Goal: Check status

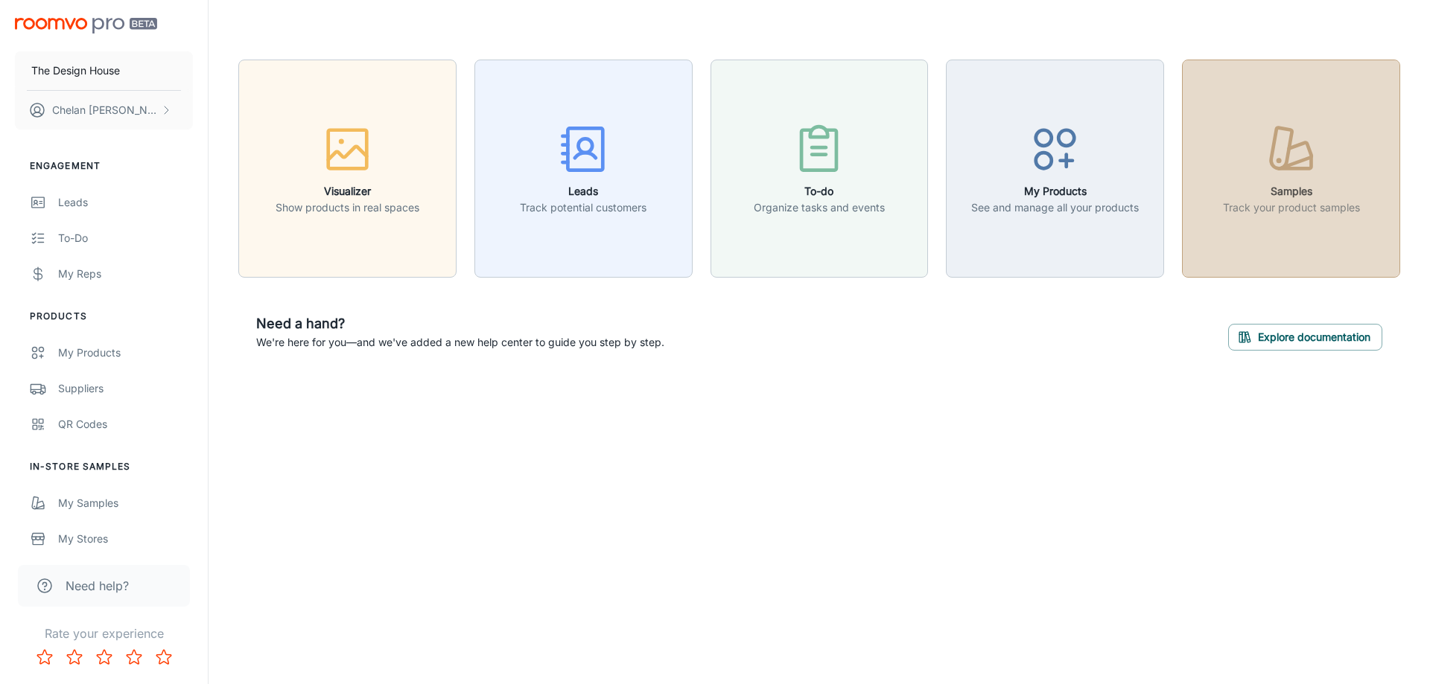
click at [1245, 151] on div "button" at bounding box center [1291, 152] width 137 height 62
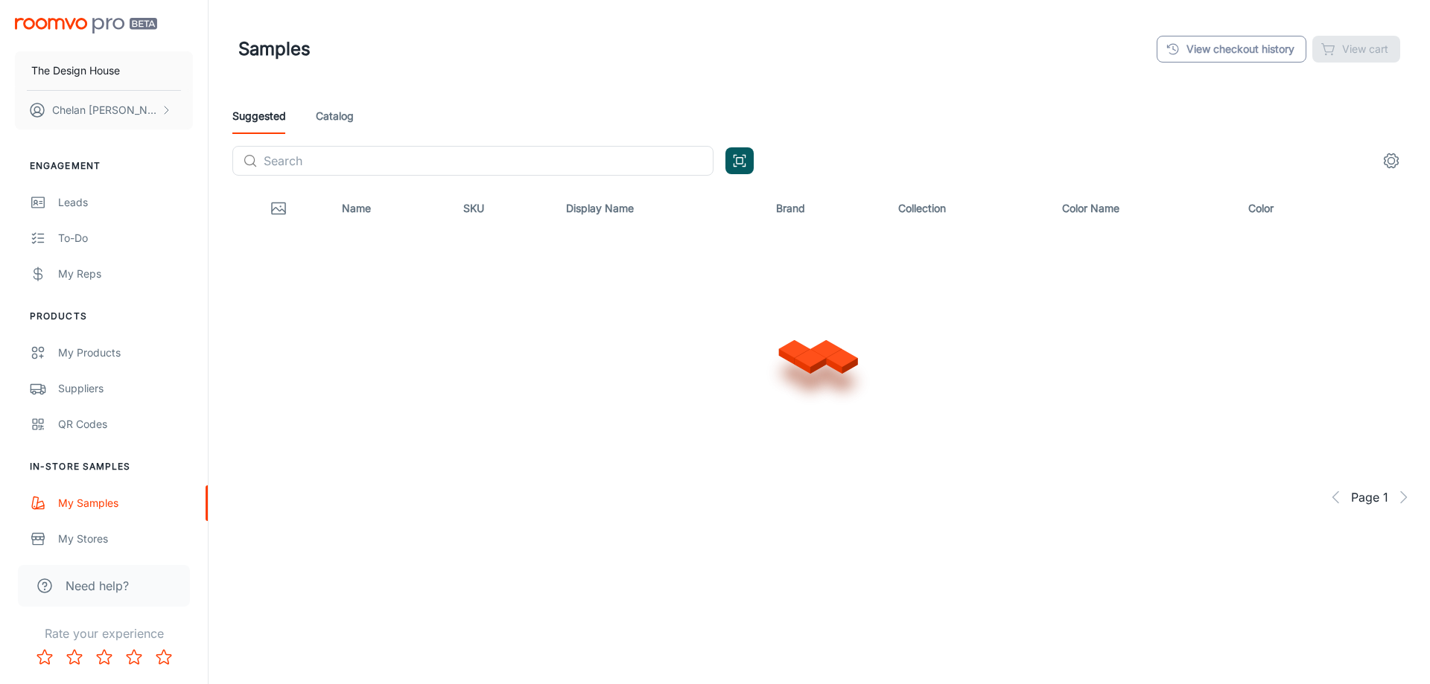
click at [1216, 55] on link "View checkout history" at bounding box center [1232, 49] width 150 height 27
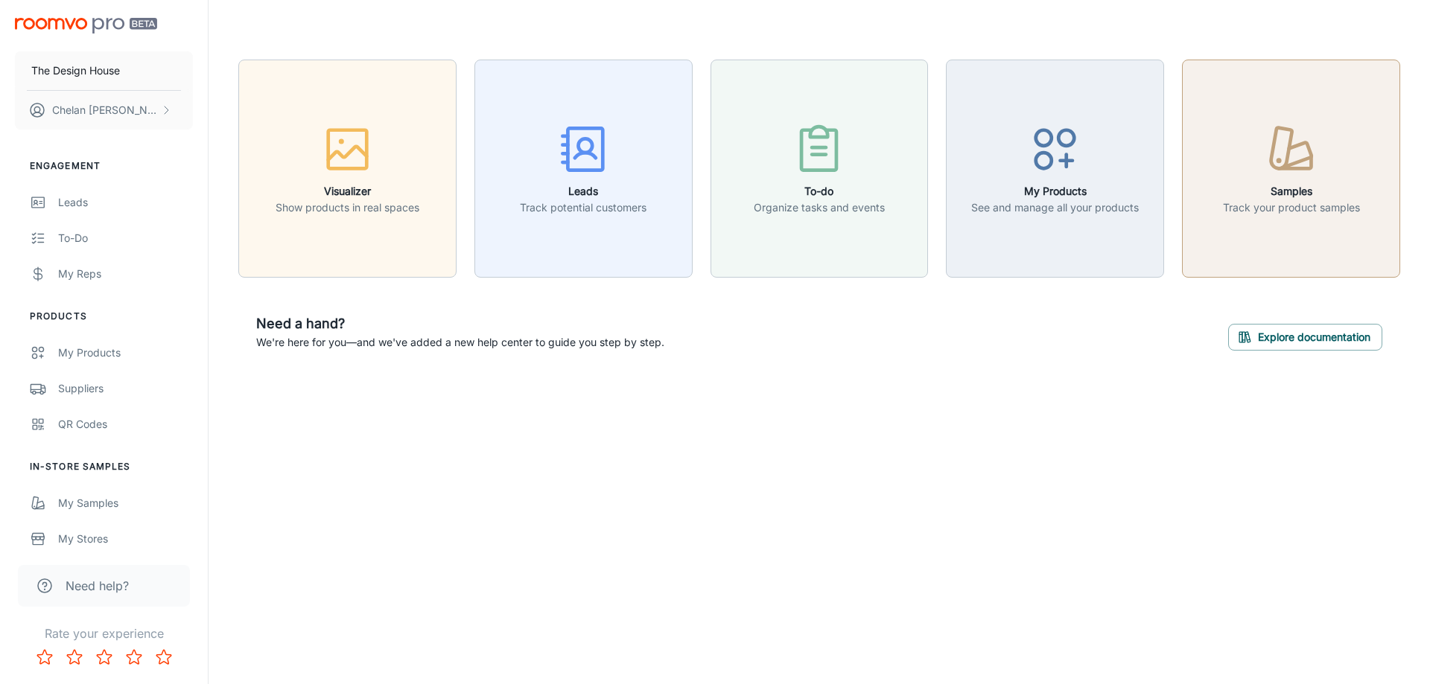
click at [1229, 90] on button "Samples Track your product samples" at bounding box center [1291, 169] width 218 height 218
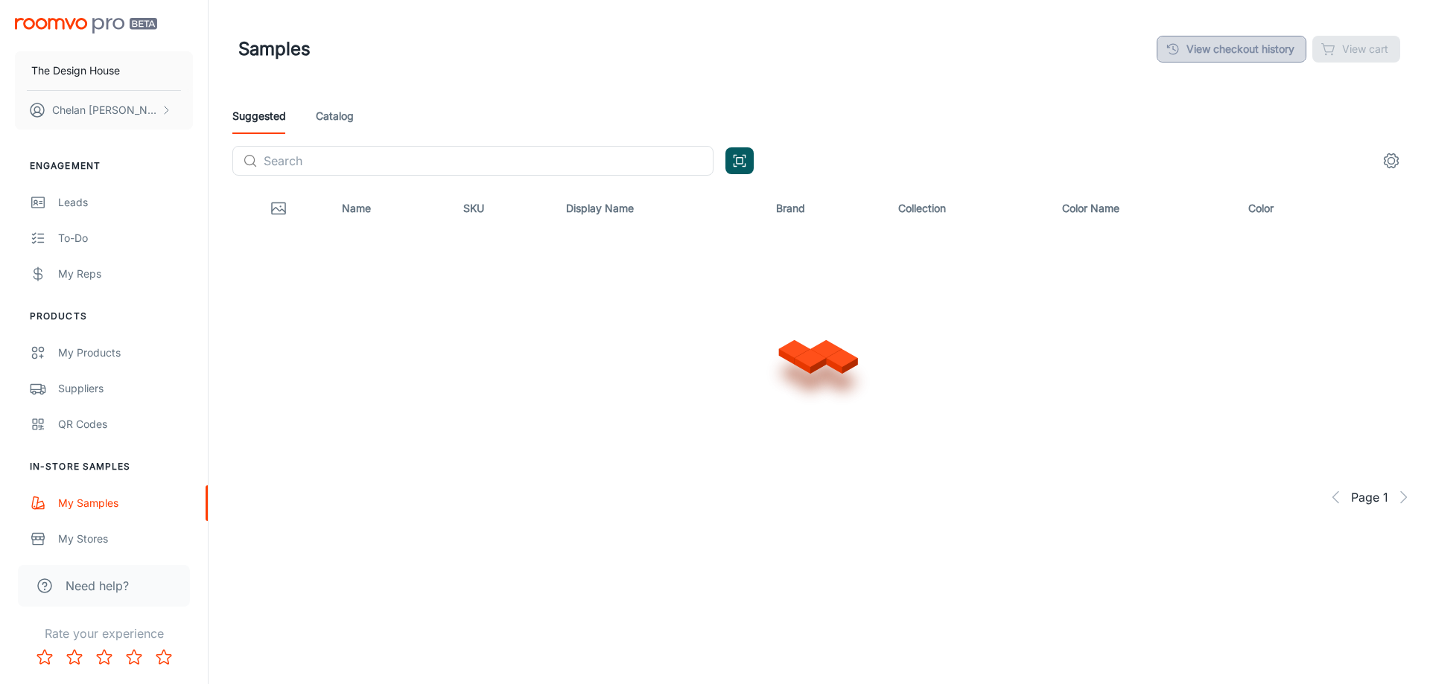
click at [1252, 60] on link "View checkout history" at bounding box center [1232, 49] width 150 height 27
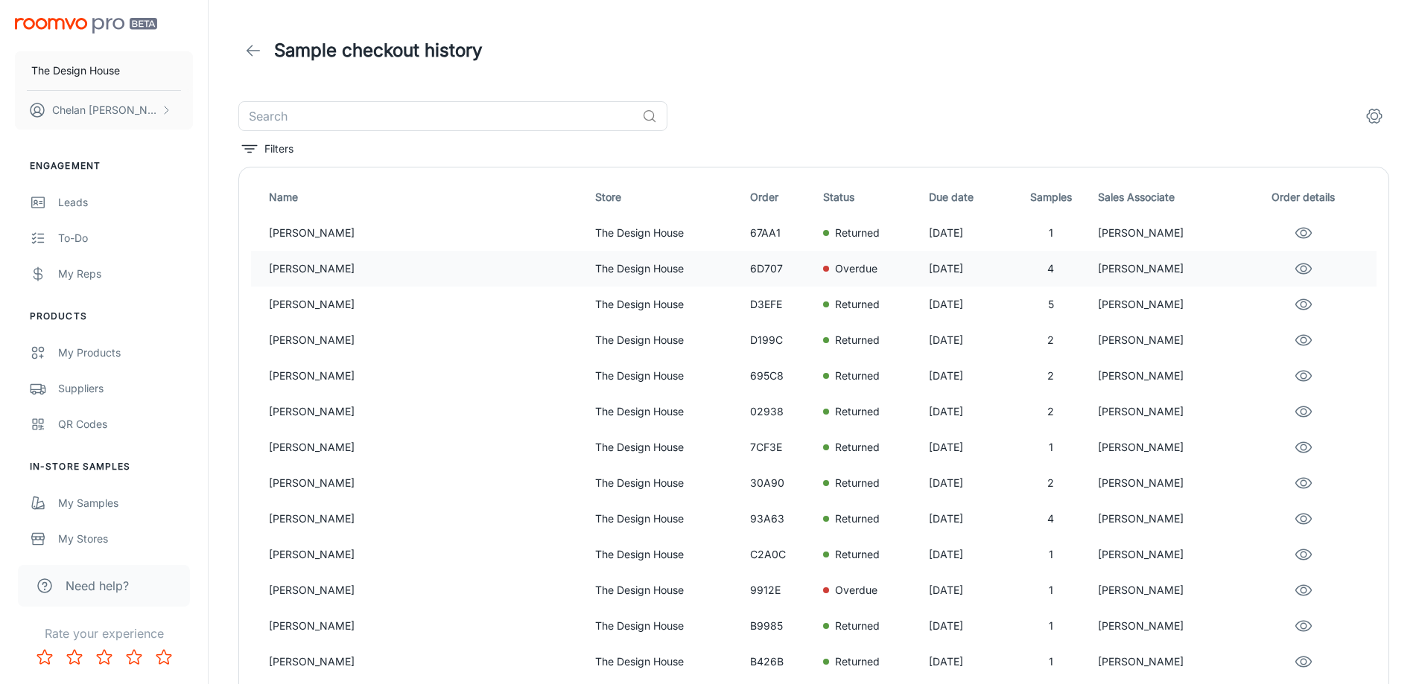
click at [817, 257] on td "Overdue" at bounding box center [870, 269] width 106 height 36
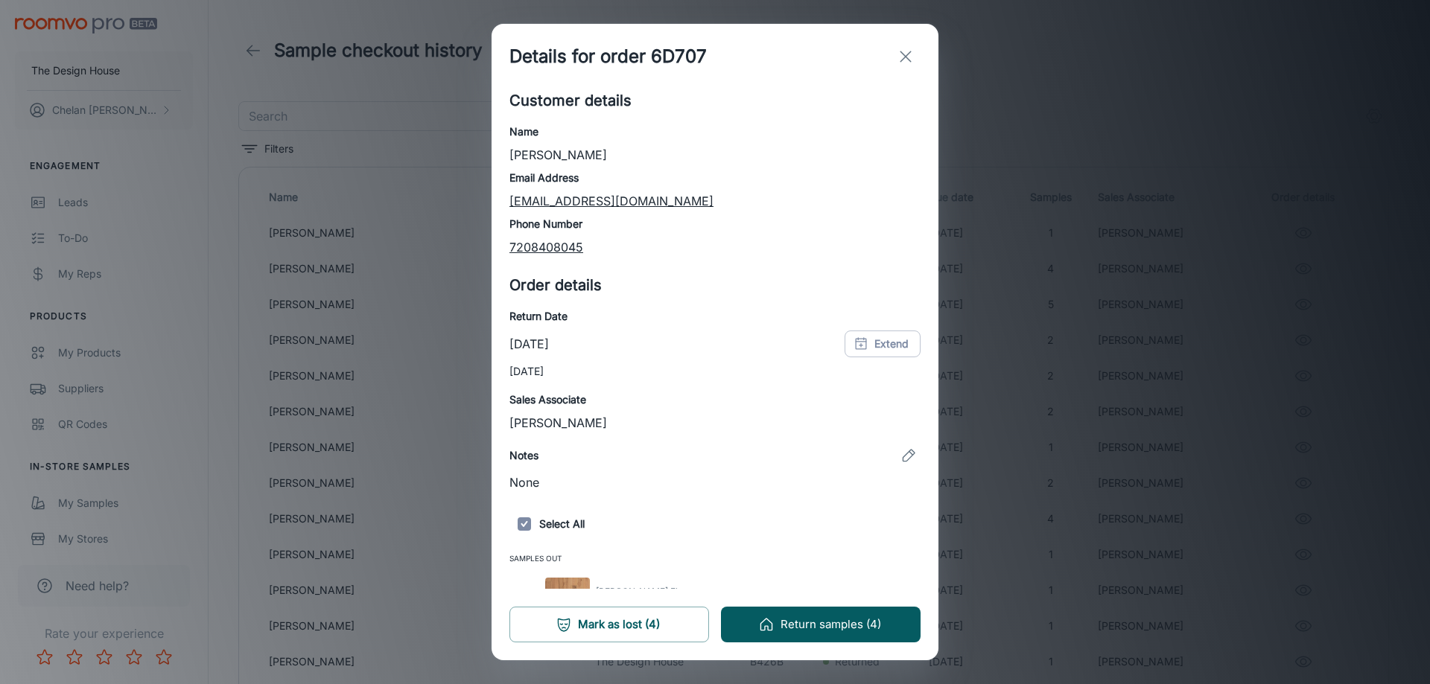
drag, startPoint x: 912, startPoint y: 58, endPoint x: 900, endPoint y: 55, distance: 13.0
click at [912, 57] on icon "exit" at bounding box center [906, 57] width 18 height 18
